Goal: Task Accomplishment & Management: Complete application form

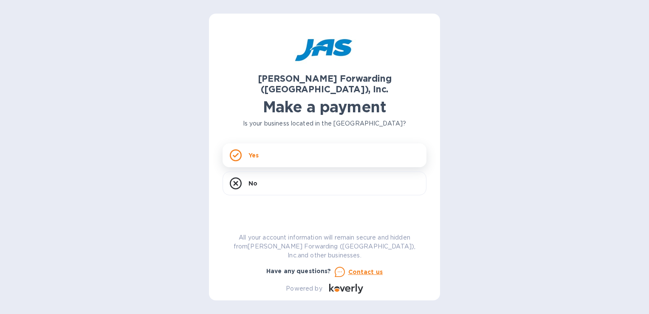
click at [277, 149] on div "Yes" at bounding box center [325, 155] width 204 height 24
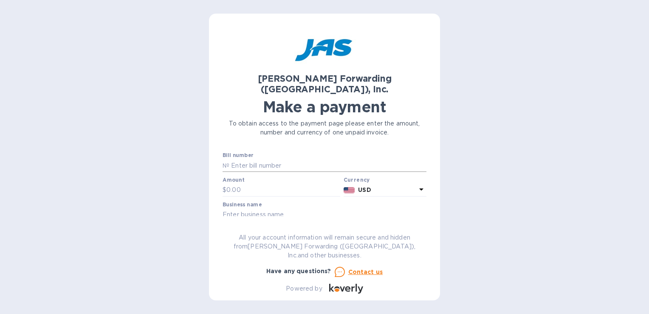
click at [256, 159] on input "text" at bounding box center [327, 165] width 197 height 13
type input "SFO503291564"
type input "3,960"
type input "TARGET RESCOURCES, INC."
type input "TRI07012025"
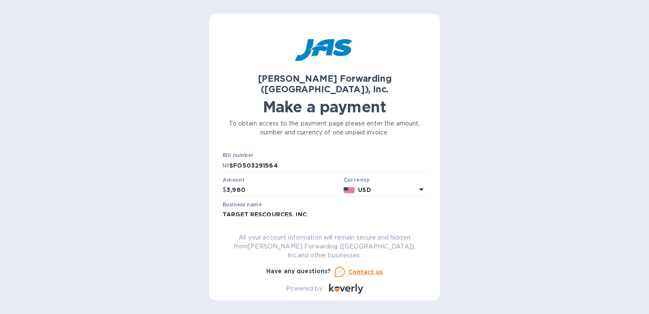
click at [264, 226] on label "Customer reference number" at bounding box center [261, 228] width 76 height 5
click at [415, 287] on div "Powered by" at bounding box center [324, 288] width 211 height 17
click at [476, 228] on div "[PERSON_NAME] Forwarding ([GEOGRAPHIC_DATA]), Inc. Make a payment To obtain acc…" at bounding box center [324, 157] width 649 height 314
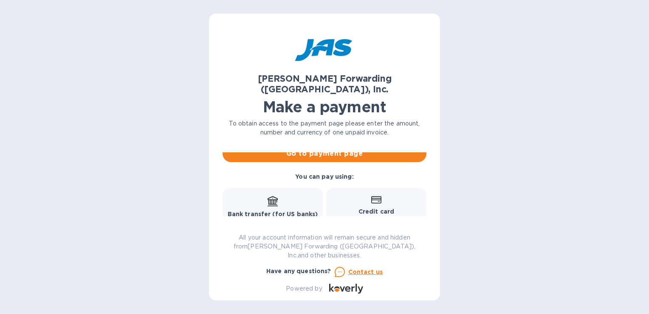
scroll to position [86, 0]
